Goal: Transaction & Acquisition: Purchase product/service

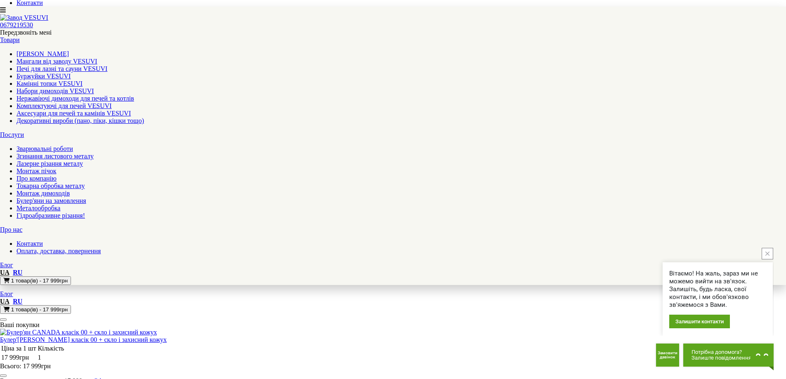
scroll to position [165, 0]
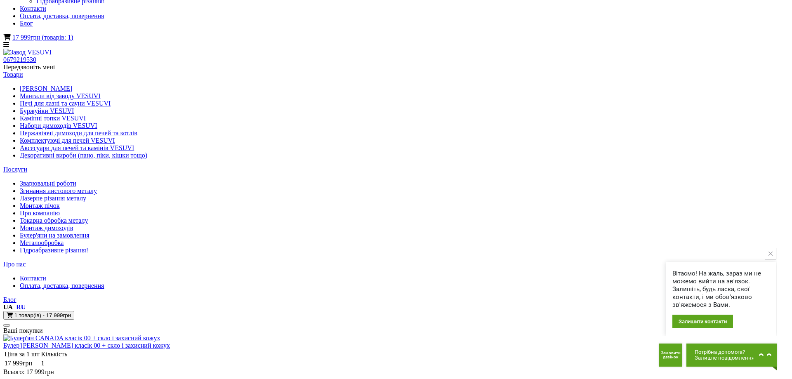
scroll to position [0, 0]
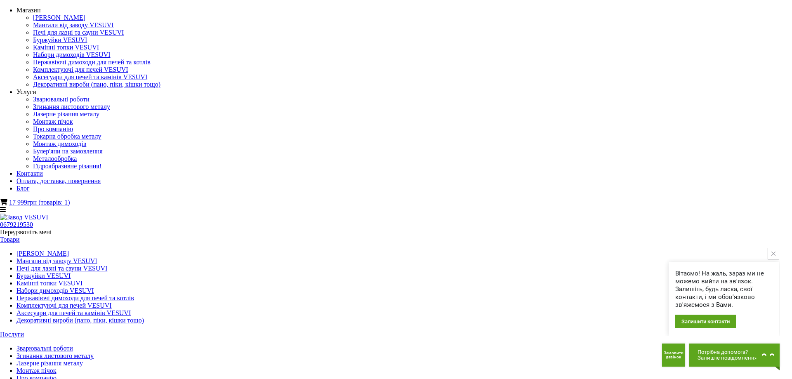
click at [69, 250] on link "[PERSON_NAME]" at bounding box center [42, 253] width 52 height 7
click at [48, 214] on img at bounding box center [24, 217] width 48 height 7
